Goal: Information Seeking & Learning: Find specific fact

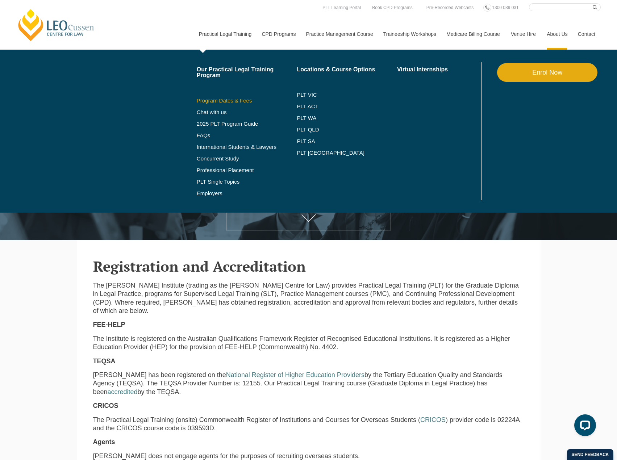
click at [228, 100] on link "Program Dates & Fees" at bounding box center [247, 101] width 100 height 6
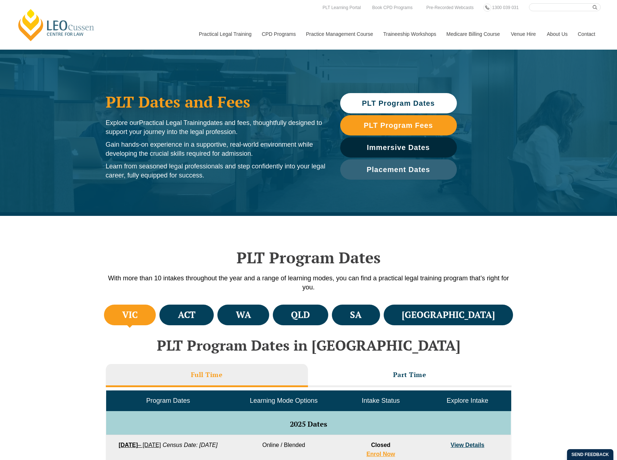
click at [131, 307] on li "VIC" at bounding box center [130, 315] width 52 height 21
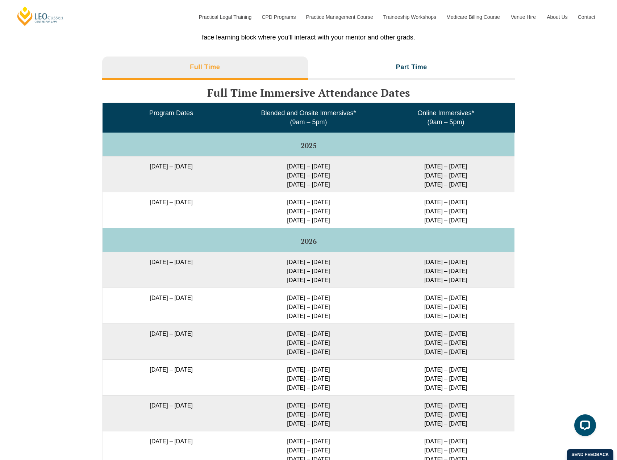
scroll to position [1159, 0]
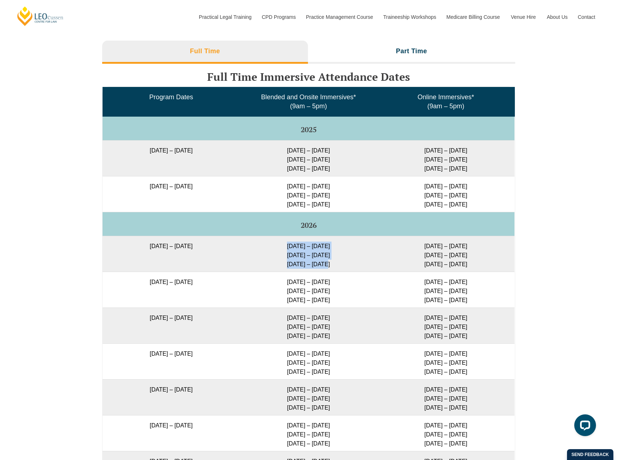
drag, startPoint x: 288, startPoint y: 246, endPoint x: 326, endPoint y: 265, distance: 42.9
click at [326, 265] on td "[DATE] – [DATE] [DATE] – [DATE] [DATE] – [DATE]" at bounding box center [308, 254] width 137 height 36
copy td "[DATE] – [DATE] [DATE] – [DATE] [DATE] – [DATE]"
click at [277, 271] on td "[DATE] – [DATE] [DATE] – [DATE] [DATE] – [DATE]" at bounding box center [308, 254] width 137 height 36
click at [294, 282] on td "[DATE] – [DATE] [DATE] – [DATE] [DATE] – [DATE]" at bounding box center [308, 290] width 137 height 36
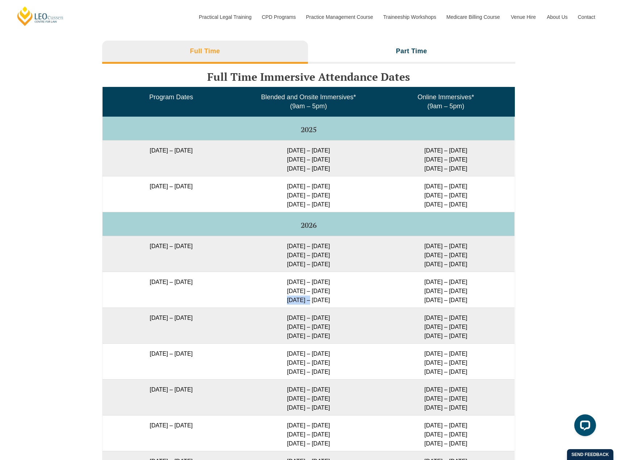
drag, startPoint x: 285, startPoint y: 300, endPoint x: 307, endPoint y: 302, distance: 22.9
click at [307, 302] on td "[DATE] – [DATE] [DATE] – [DATE] [DATE] – [DATE]" at bounding box center [308, 290] width 137 height 36
click at [294, 293] on td "[DATE] – [DATE] [DATE] – [DATE] [DATE] – [DATE]" at bounding box center [308, 290] width 137 height 36
click at [287, 292] on td "[DATE] – [DATE] [DATE] – [DATE] [DATE] – [DATE]" at bounding box center [308, 290] width 137 height 36
drag, startPoint x: 285, startPoint y: 283, endPoint x: 335, endPoint y: 300, distance: 52.4
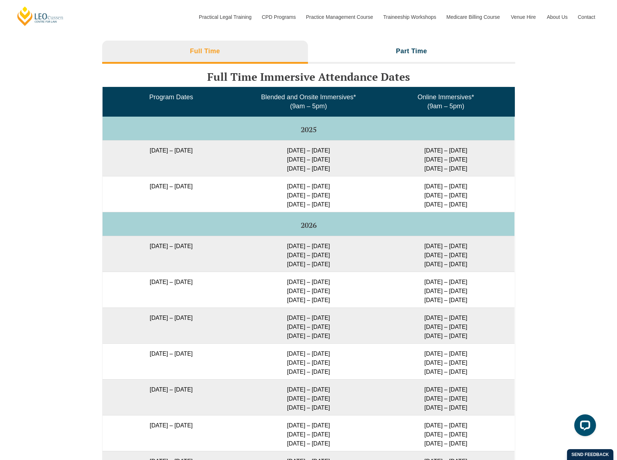
click at [335, 300] on td "[DATE] – [DATE] [DATE] – [DATE] [DATE] – [DATE]" at bounding box center [308, 290] width 137 height 36
copy td "[DATE] – [DATE] [DATE] – [DATE] [DATE] – [DATE]"
drag, startPoint x: 285, startPoint y: 321, endPoint x: 314, endPoint y: 330, distance: 30.7
click at [316, 331] on td "[DATE] – [DATE] [DATE] – [DATE] [DATE] – [DATE]" at bounding box center [308, 325] width 137 height 36
click at [309, 329] on td "[DATE] – [DATE] [DATE] – [DATE] [DATE] – [DATE]" at bounding box center [308, 325] width 137 height 36
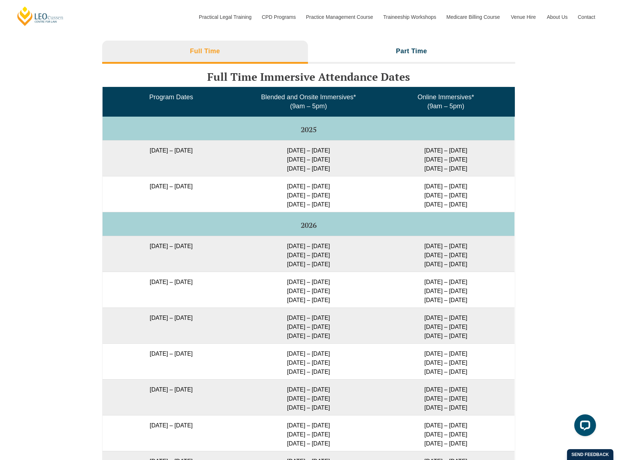
drag, startPoint x: 281, startPoint y: 316, endPoint x: 333, endPoint y: 336, distance: 54.9
click at [333, 336] on td "[DATE] – [DATE] [DATE] – [DATE] [DATE] – [DATE]" at bounding box center [308, 325] width 137 height 36
copy td "[DATE] – [DATE] [DATE] – [DATE] [DATE] – [DATE]"
click at [284, 347] on td "[DATE] – [DATE] [DATE] – [DATE] [DATE] – [DATE]" at bounding box center [308, 361] width 137 height 36
drag, startPoint x: 284, startPoint y: 353, endPoint x: 335, endPoint y: 354, distance: 50.3
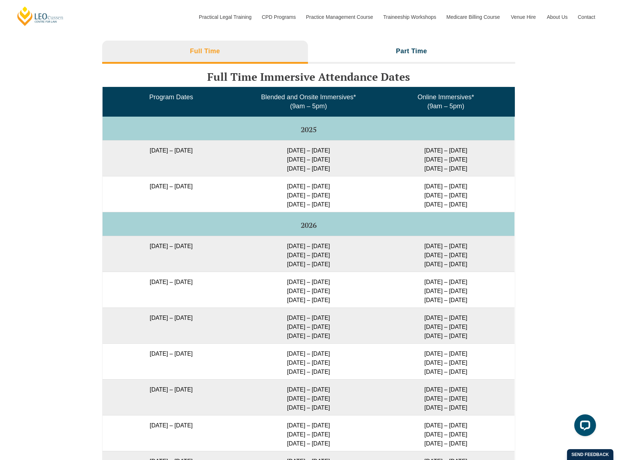
click at [335, 354] on td "[DATE] – [DATE] [DATE] – [DATE] [DATE] – [DATE]" at bounding box center [308, 361] width 137 height 36
copy td "[DATE] – [DATE]"
